Goal: Find contact information: Find contact information

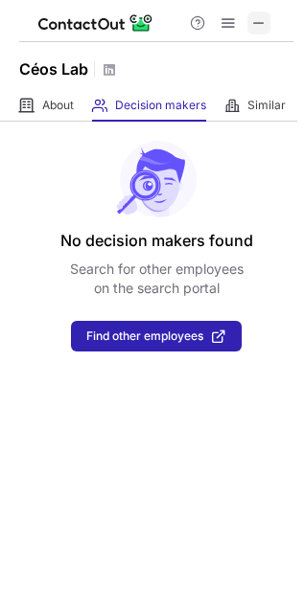
click at [260, 21] on span at bounding box center [258, 22] width 15 height 15
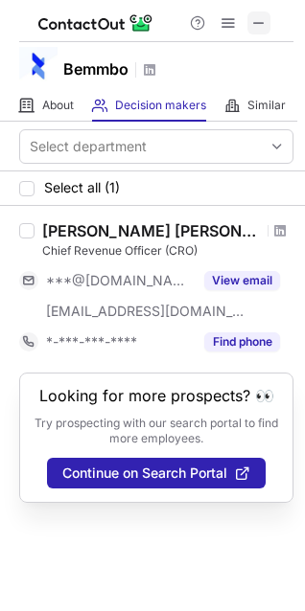
click at [262, 16] on span at bounding box center [258, 22] width 15 height 15
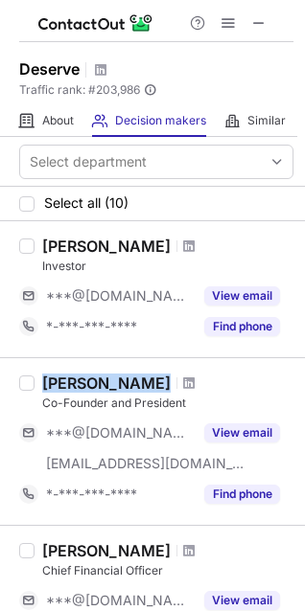
copy div "Zeina Ammar"
drag, startPoint x: 44, startPoint y: 377, endPoint x: 142, endPoint y: 377, distance: 97.7
click at [142, 377] on div "Zeina Ammar" at bounding box center [167, 382] width 251 height 19
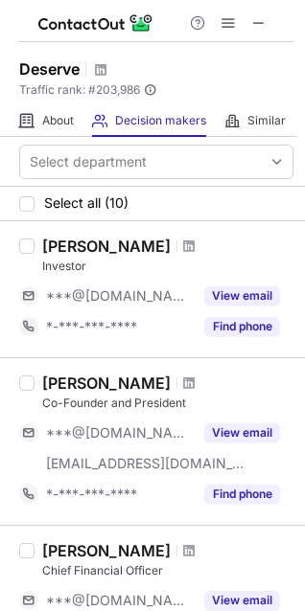
click at [63, 403] on div "Co-Founder and President" at bounding box center [167, 403] width 251 height 17
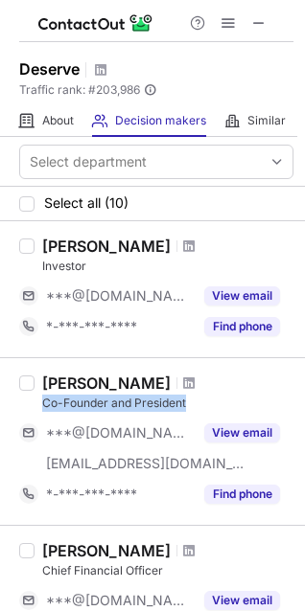
click at [63, 403] on div "Co-Founder and President" at bounding box center [167, 403] width 251 height 17
copy div "Co-Founder and President"
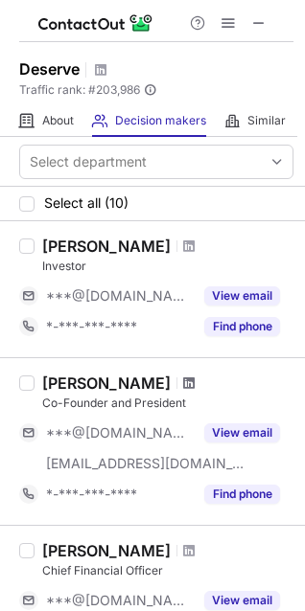
click at [183, 381] on span at bounding box center [188, 382] width 11 height 15
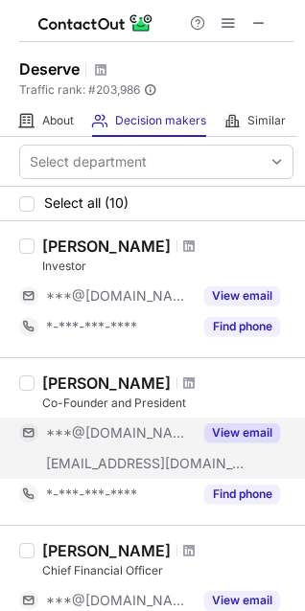
click at [244, 436] on button "View email" at bounding box center [242, 432] width 76 height 19
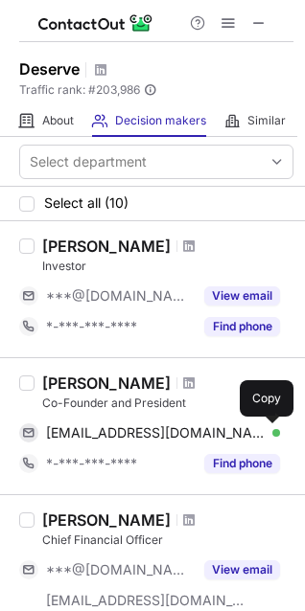
click at [272, 432] on span at bounding box center [269, 432] width 15 height 15
